Goal: Browse casually

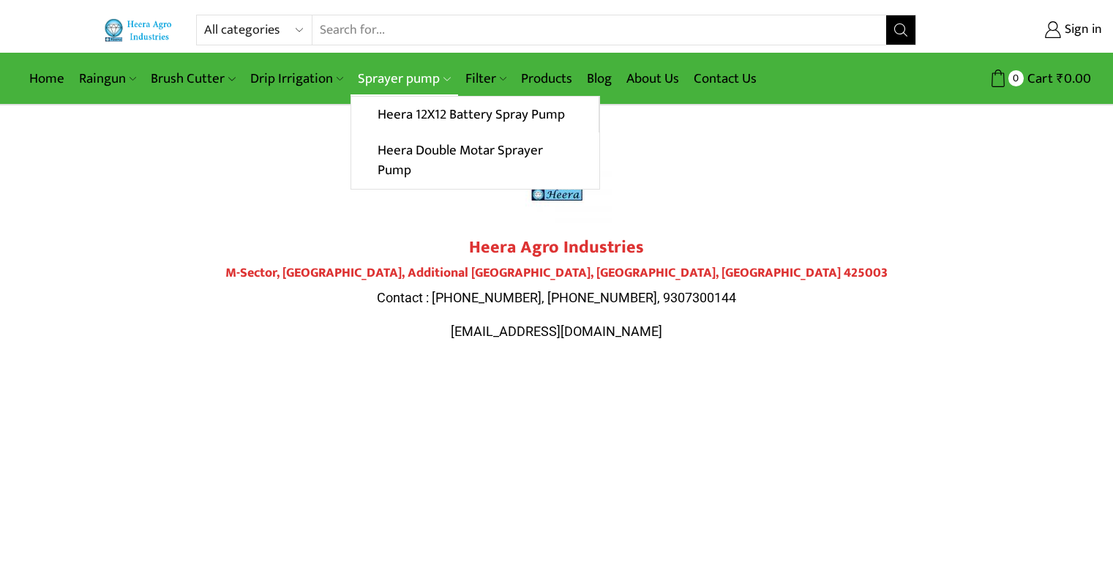
click at [397, 75] on link "Sprayer pump" at bounding box center [403, 78] width 107 height 34
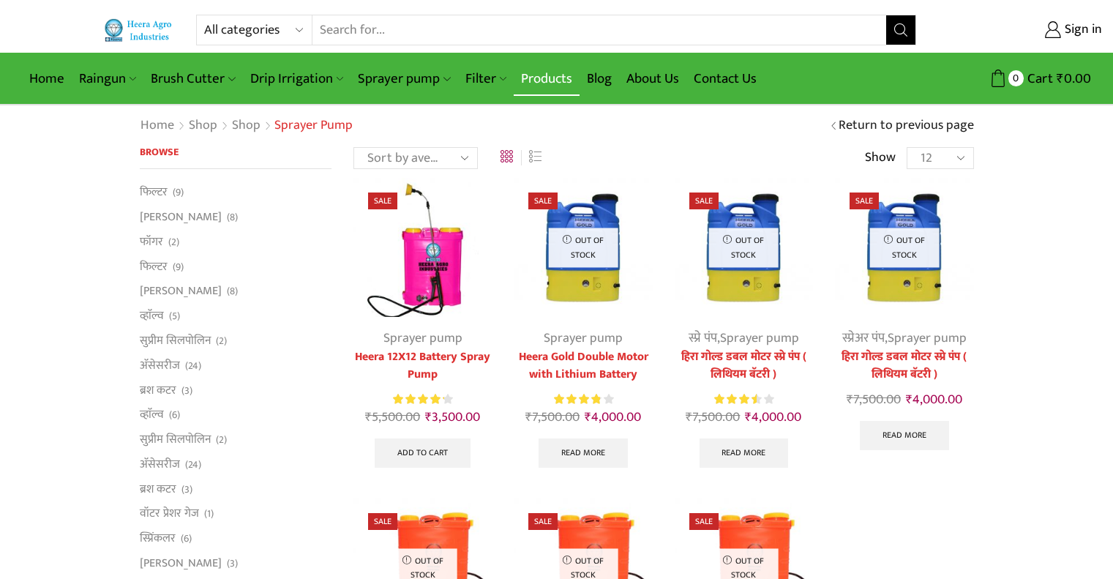
click at [536, 90] on link "Products" at bounding box center [547, 78] width 66 height 34
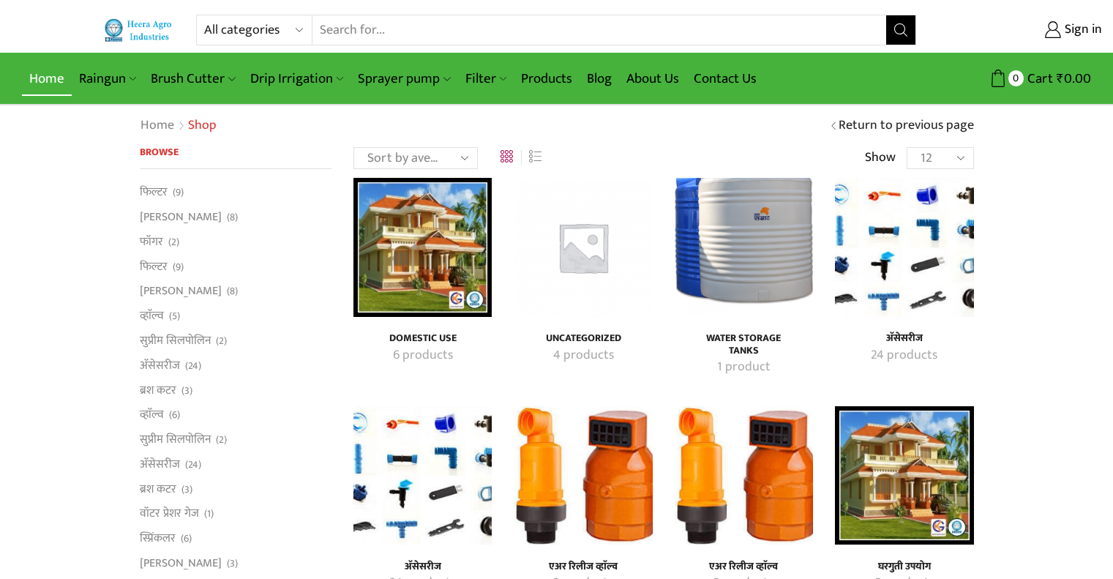
click at [61, 76] on link "Home" at bounding box center [47, 78] width 50 height 34
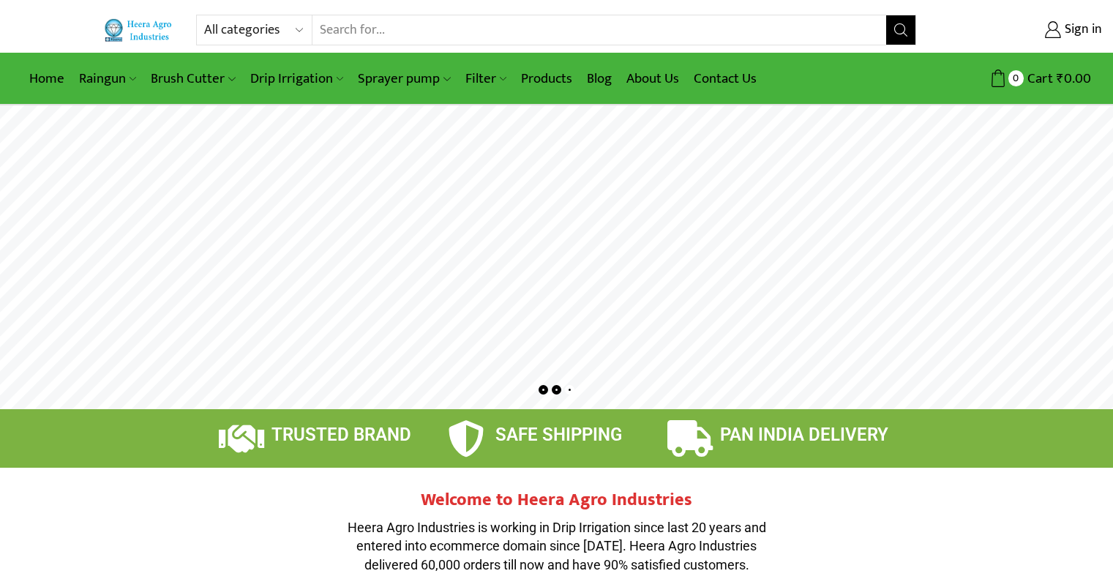
click at [586, 245] on rs-layer at bounding box center [556, 257] width 1113 height 304
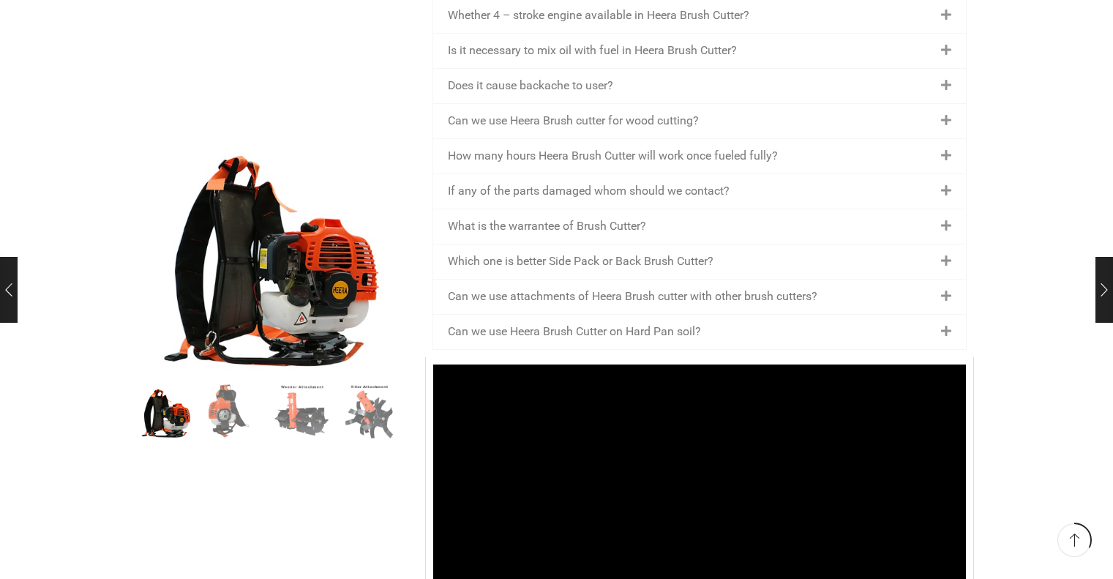
scroll to position [2459, 0]
